Goal: Task Accomplishment & Management: Use online tool/utility

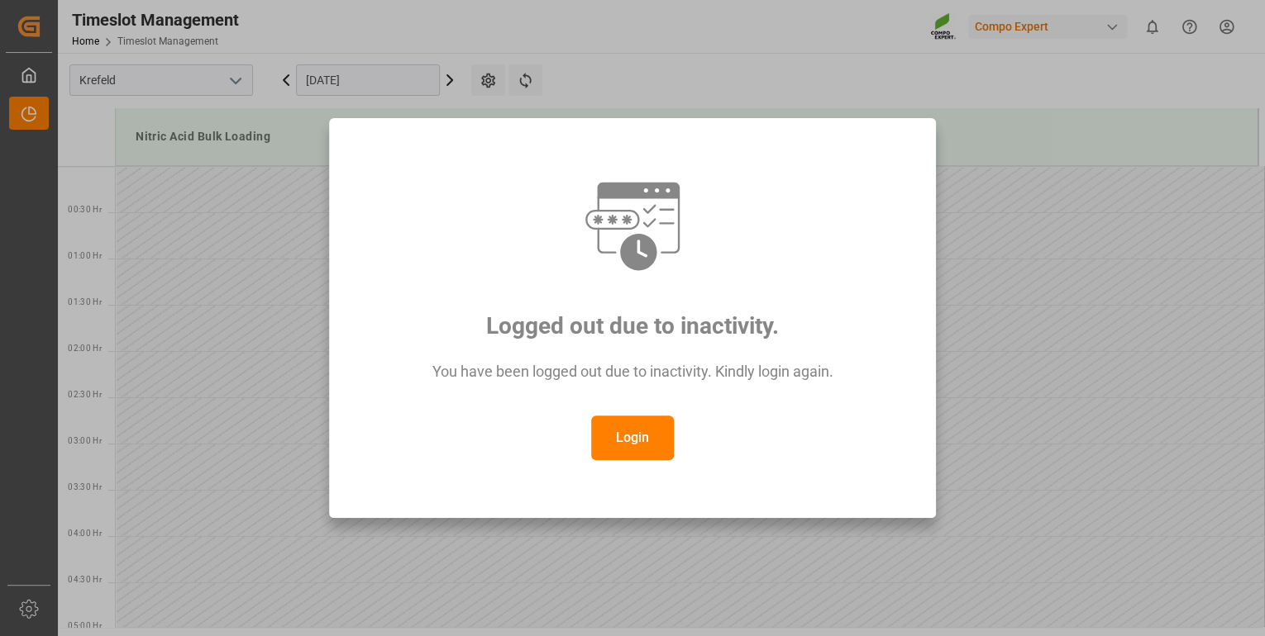
scroll to position [1365, 0]
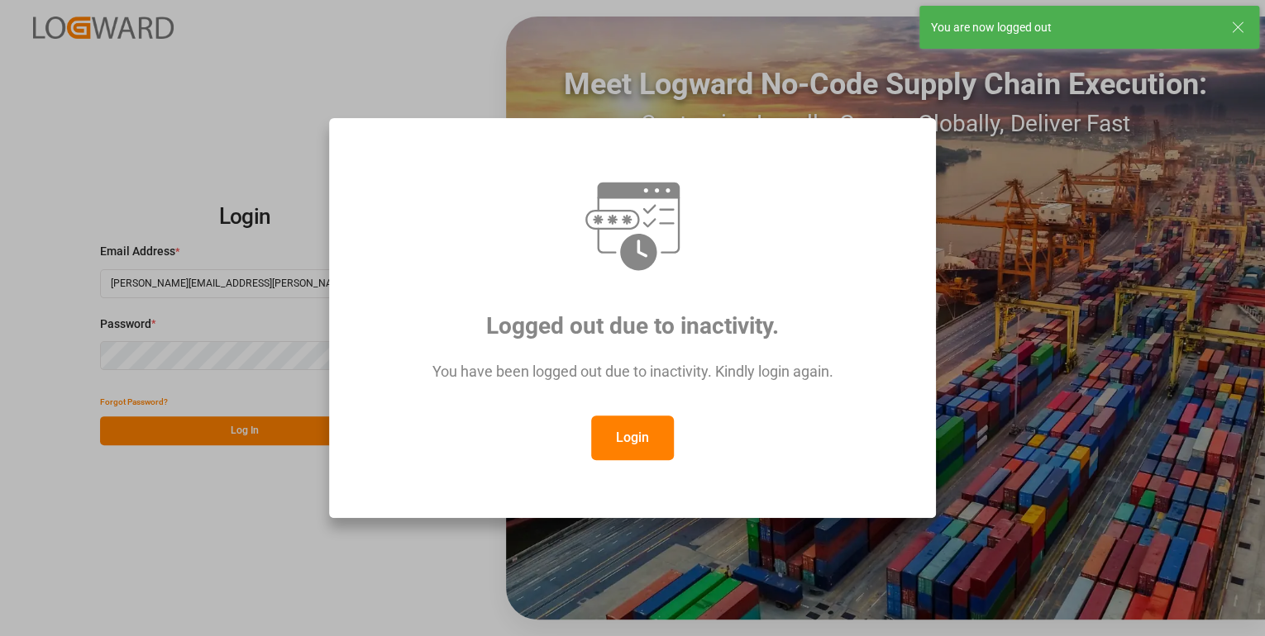
click at [641, 450] on button "Login" at bounding box center [632, 438] width 83 height 45
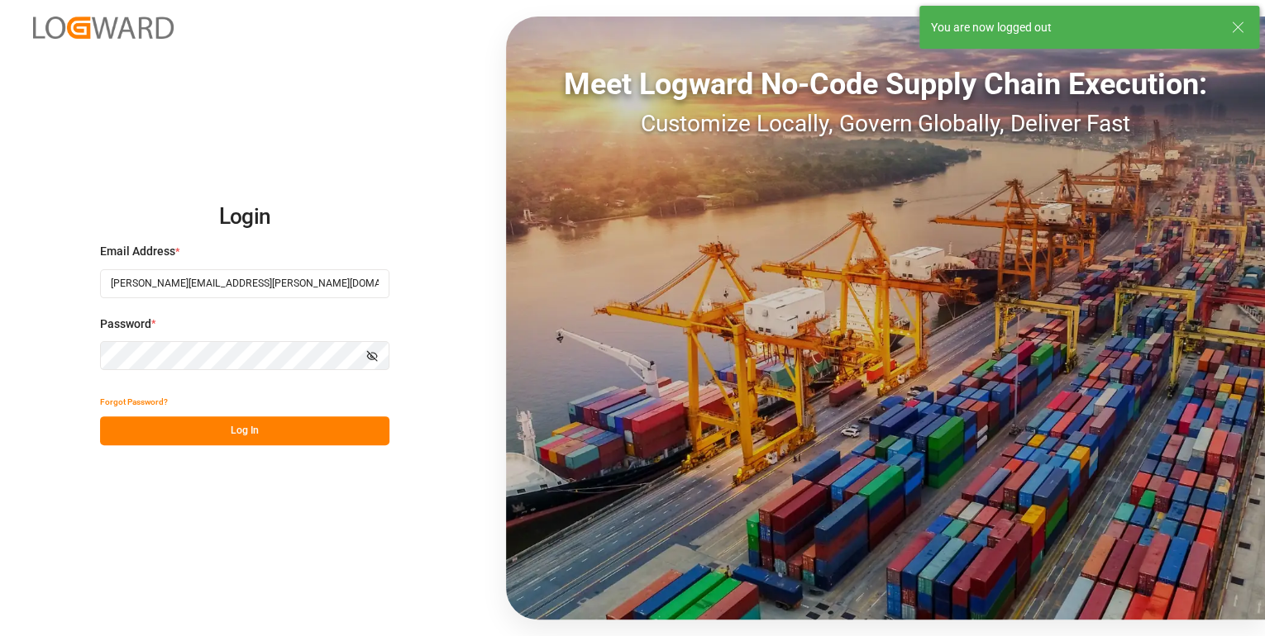
click at [233, 426] on button "Log In" at bounding box center [244, 431] width 289 height 29
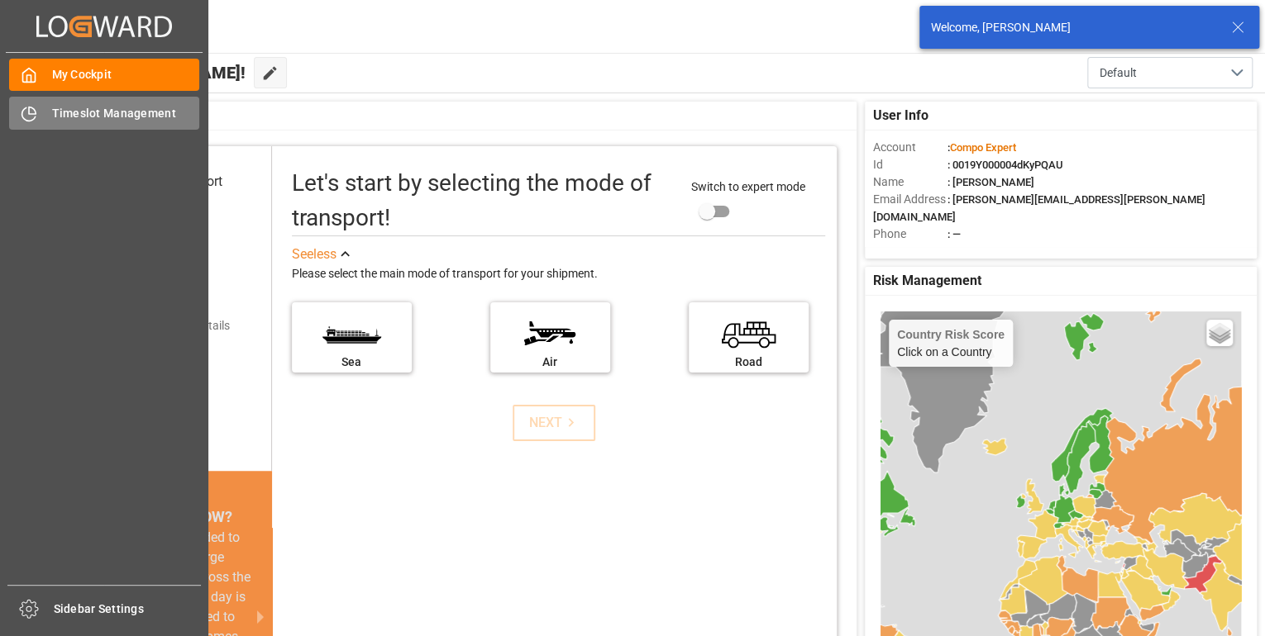
click at [40, 109] on div "Timeslot Management Timeslot Management" at bounding box center [104, 113] width 190 height 32
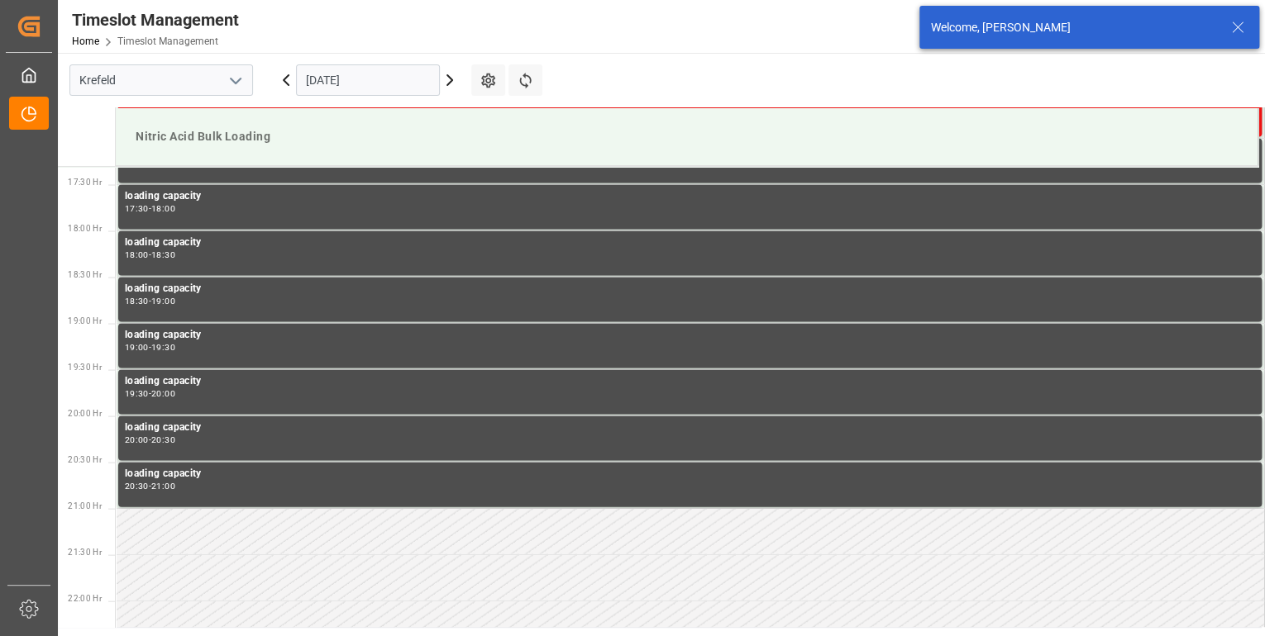
scroll to position [1609, 0]
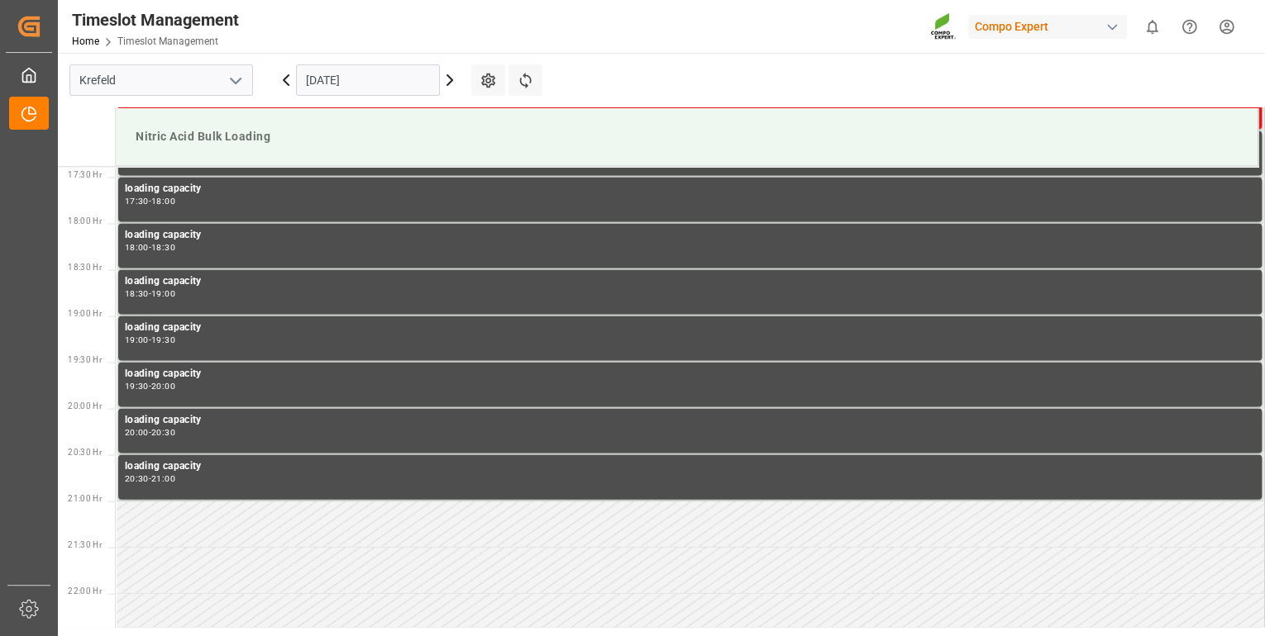
click at [447, 77] on icon at bounding box center [450, 80] width 20 height 20
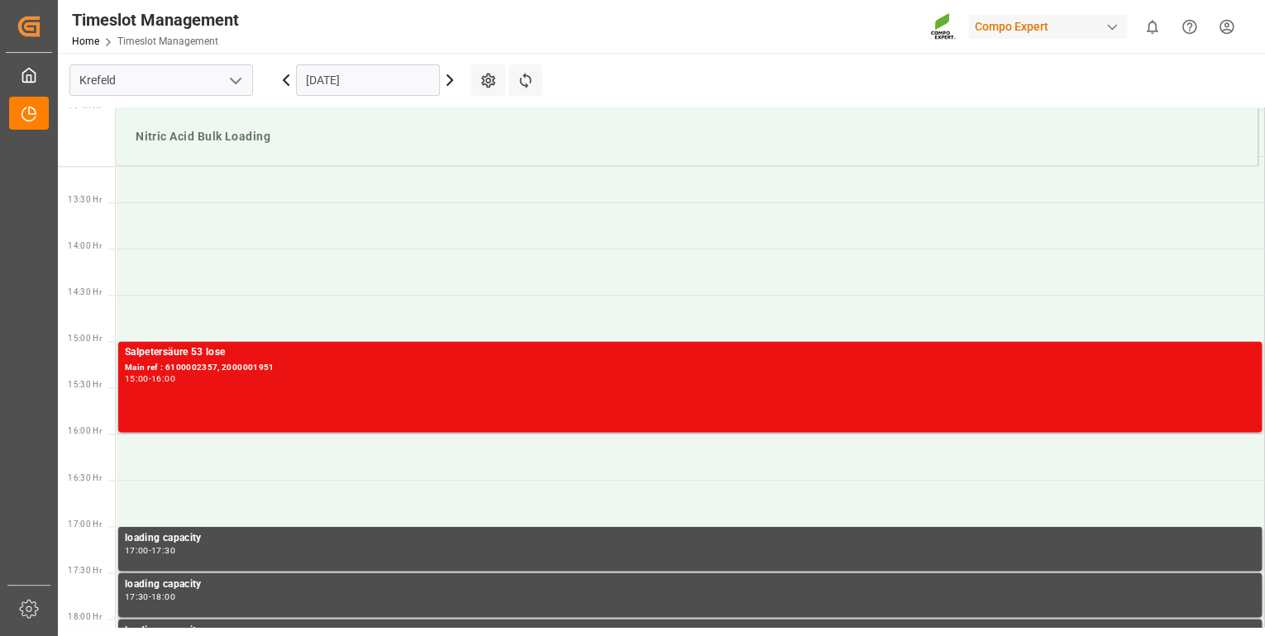
scroll to position [1212, 0]
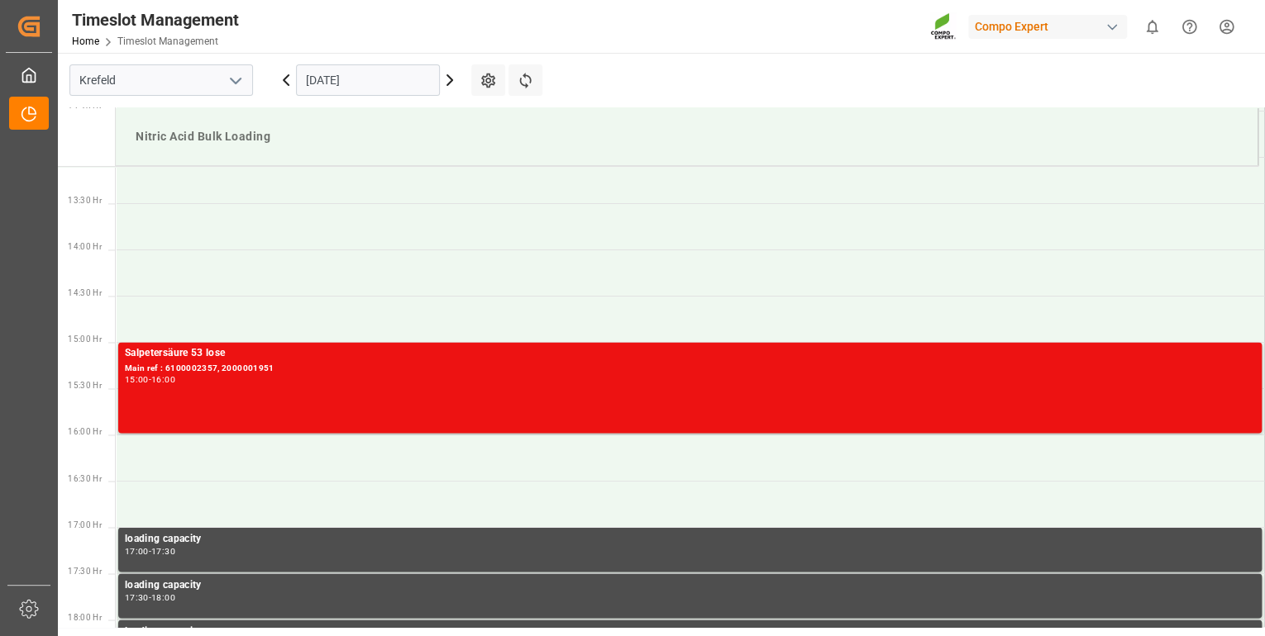
click at [287, 83] on icon at bounding box center [285, 80] width 5 height 10
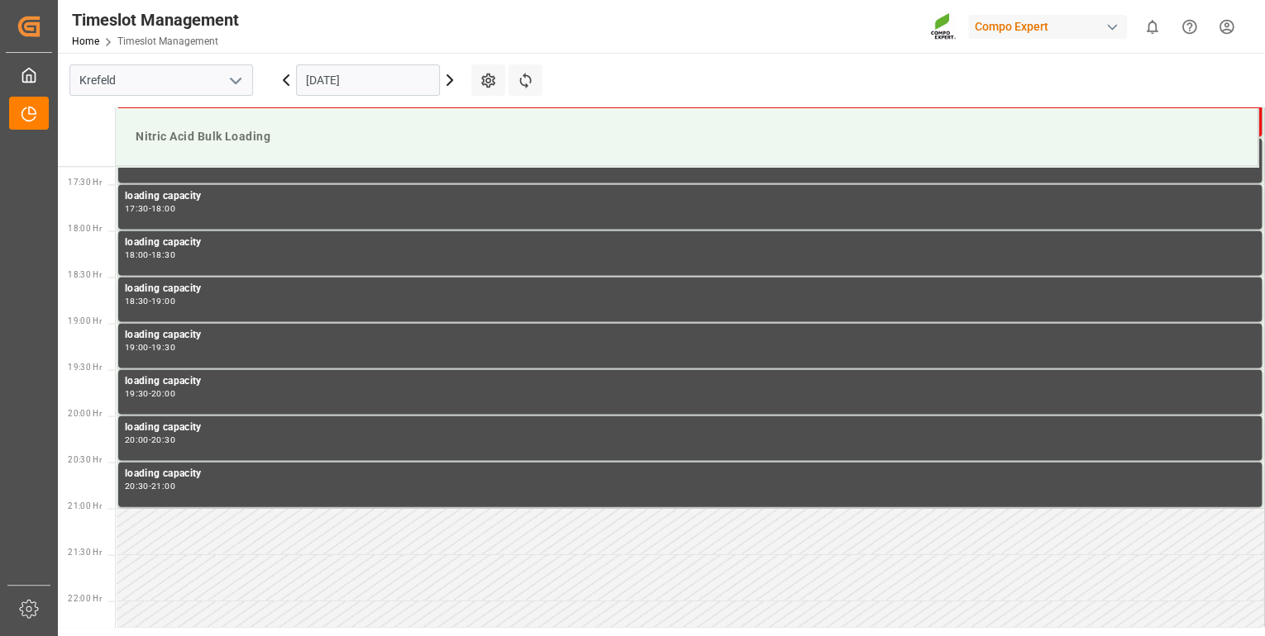
scroll to position [1609, 0]
